Goal: Navigation & Orientation: Understand site structure

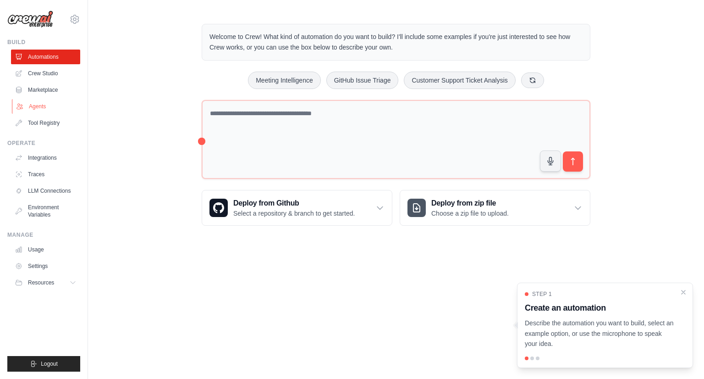
click at [30, 103] on link "Agents" at bounding box center [46, 106] width 69 height 15
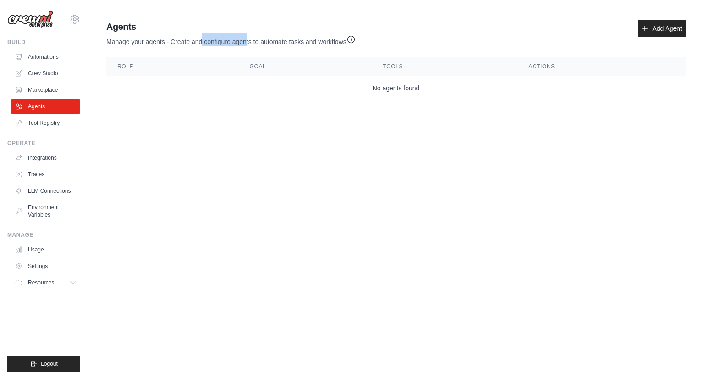
drag, startPoint x: 246, startPoint y: 44, endPoint x: 200, endPoint y: 38, distance: 45.9
click at [200, 38] on p "Manage your agents - Create and configure agents to automate tasks and workflows" at bounding box center [230, 39] width 249 height 13
click at [27, 86] on link "Marketplace" at bounding box center [46, 89] width 69 height 15
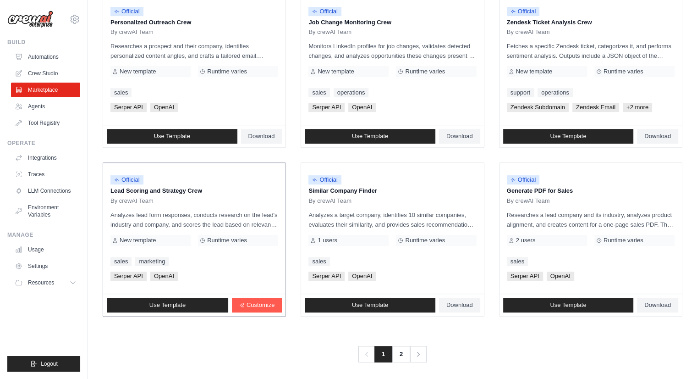
scroll to position [469, 0]
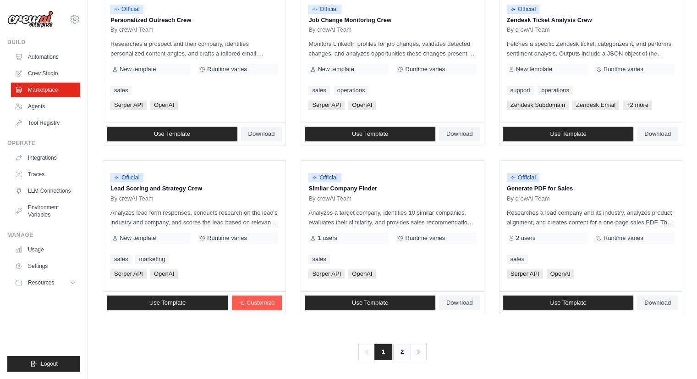
click at [401, 349] on link "2" at bounding box center [402, 351] width 18 height 16
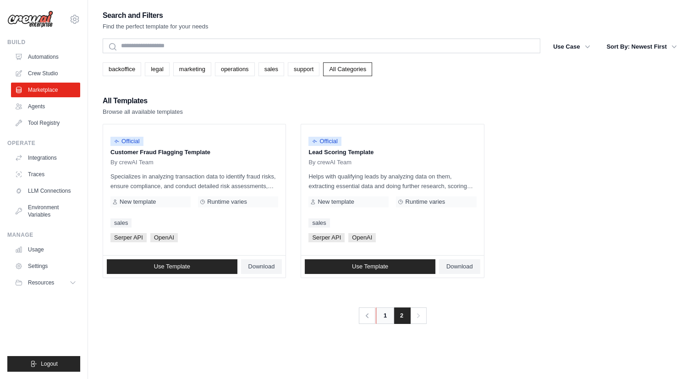
click at [381, 312] on link "1" at bounding box center [385, 315] width 18 height 16
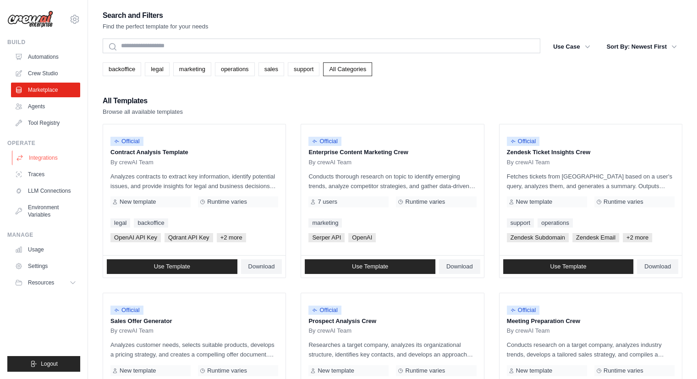
click at [39, 156] on link "Integrations" at bounding box center [46, 157] width 69 height 15
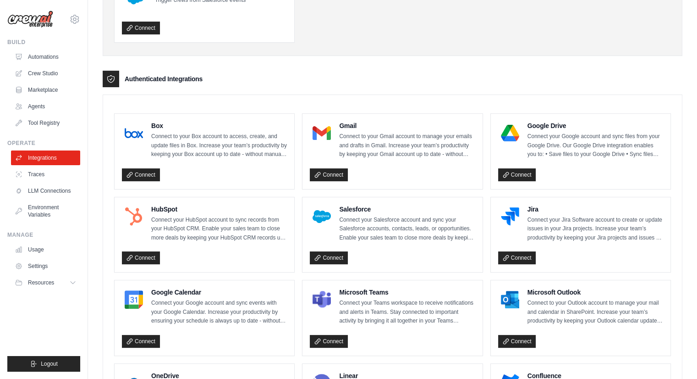
scroll to position [183, 0]
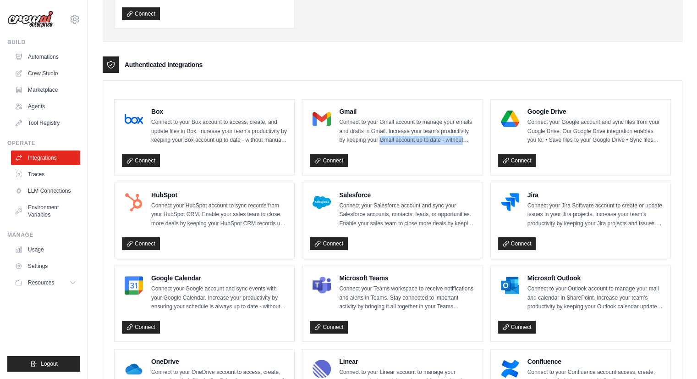
drag, startPoint x: 381, startPoint y: 140, endPoint x: 467, endPoint y: 139, distance: 86.6
click at [467, 139] on p "Connect to your Gmail account to manage your emails and drafts in Gmail. Increa…" at bounding box center [407, 131] width 136 height 27
click at [51, 206] on link "Environment Variables" at bounding box center [46, 211] width 69 height 22
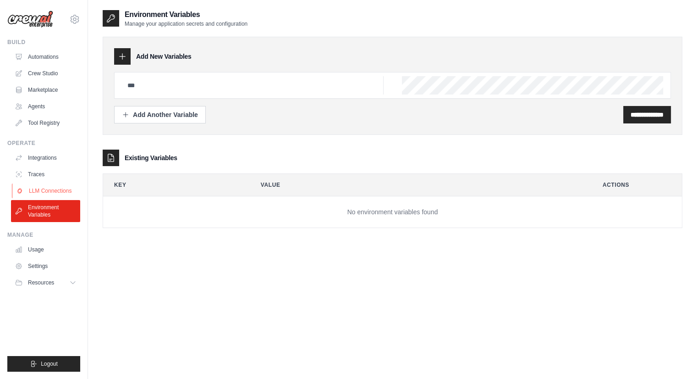
click at [52, 192] on link "LLM Connections" at bounding box center [46, 190] width 69 height 15
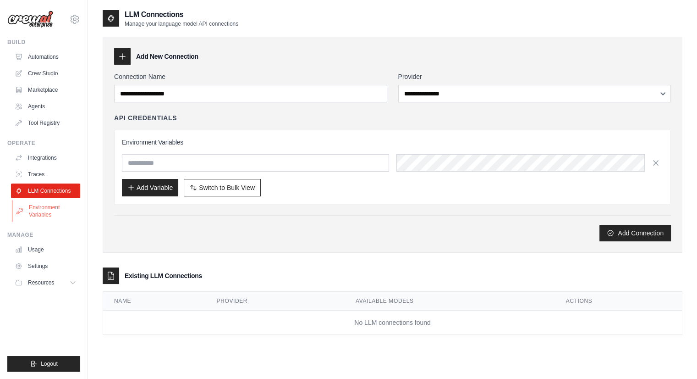
click at [44, 206] on link "Environment Variables" at bounding box center [46, 211] width 69 height 22
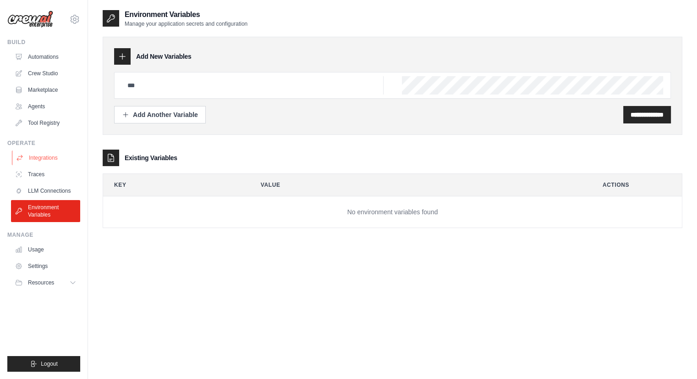
click at [36, 152] on link "Integrations" at bounding box center [46, 157] width 69 height 15
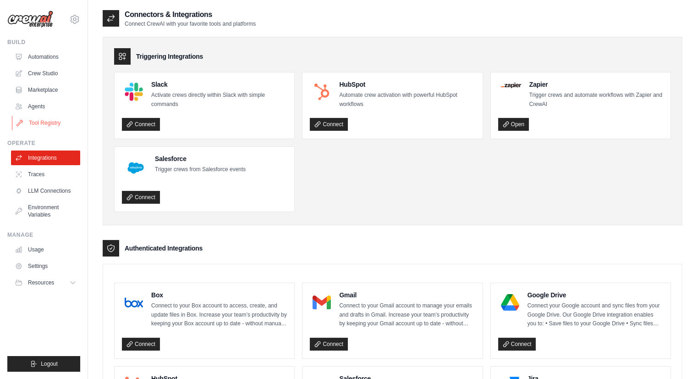
click at [42, 119] on link "Tool Registry" at bounding box center [46, 122] width 69 height 15
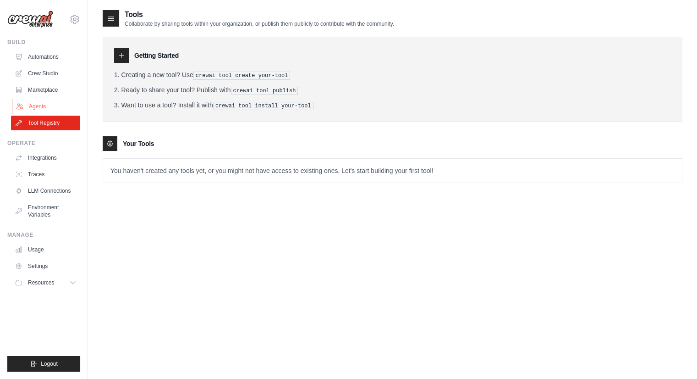
click at [38, 108] on link "Agents" at bounding box center [46, 106] width 69 height 15
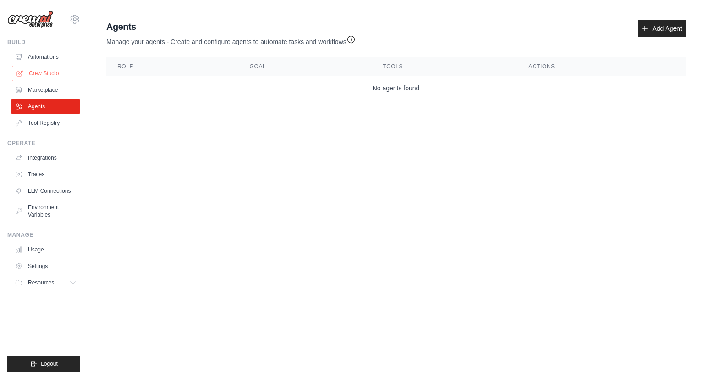
click at [45, 77] on link "Crew Studio" at bounding box center [46, 73] width 69 height 15
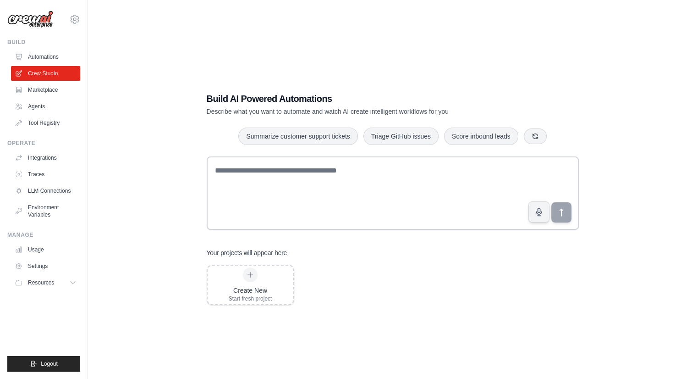
click at [44, 54] on link "Automations" at bounding box center [45, 56] width 69 height 15
